Goal: Task Accomplishment & Management: Manage account settings

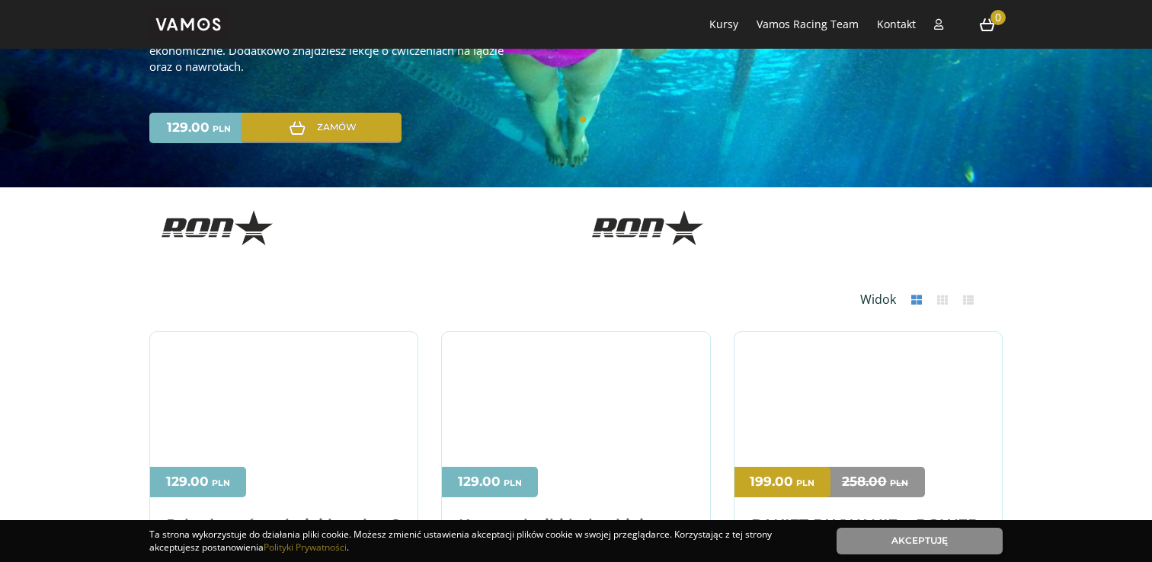
scroll to position [184, 0]
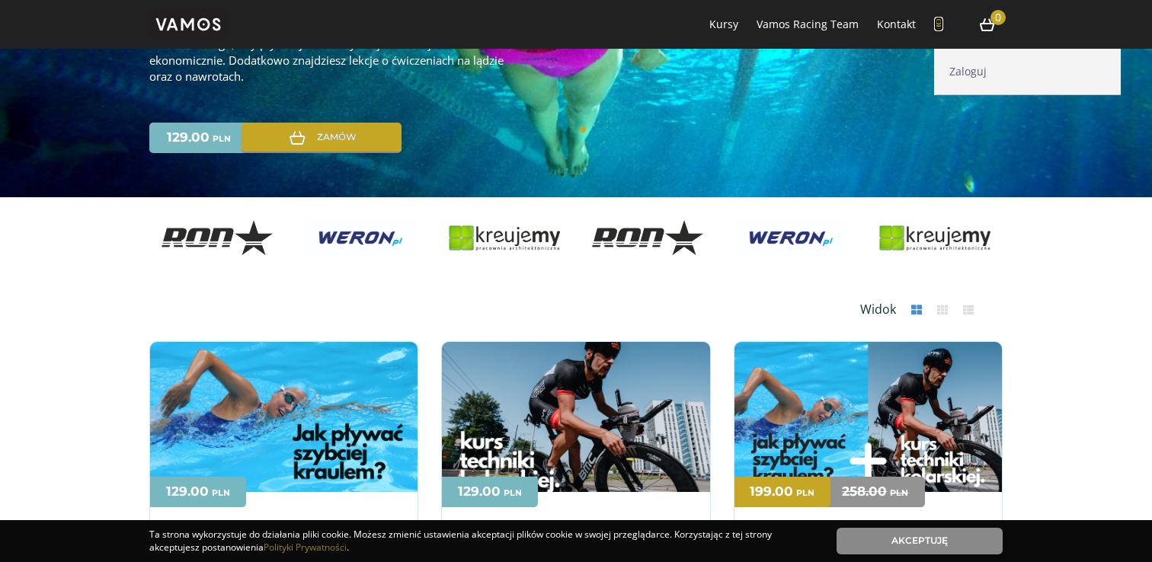
click at [943, 31] on link at bounding box center [938, 24] width 9 height 14
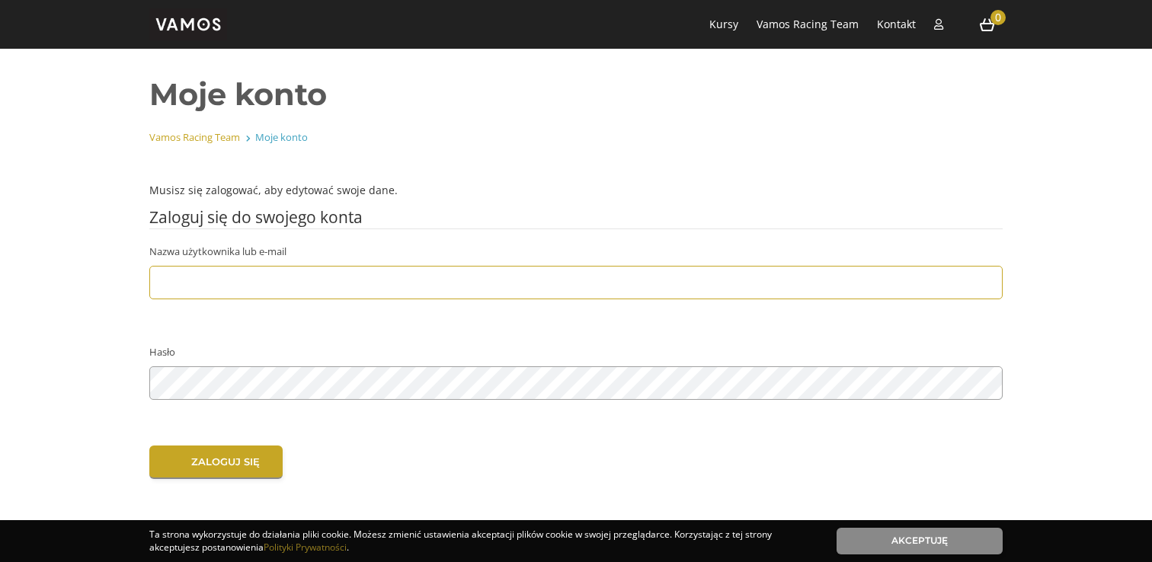
click at [358, 297] on input "Nazwa użytkownika lub e-mail" at bounding box center [575, 282] width 853 height 33
click at [344, 287] on input "Nazwa użytkownika lub e-mail" at bounding box center [575, 282] width 853 height 33
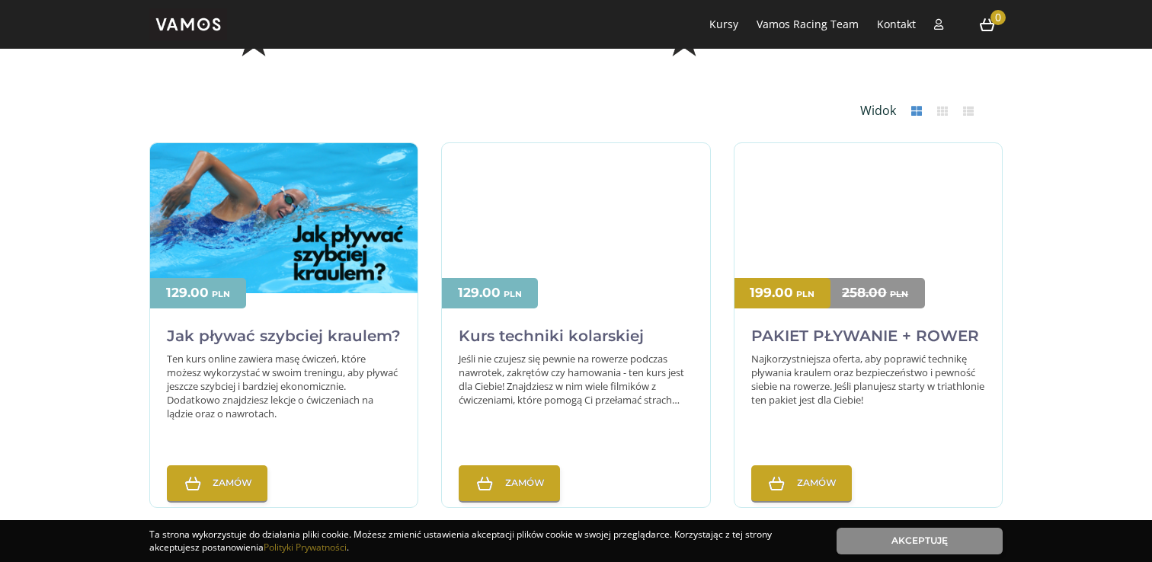
scroll to position [325, 0]
